Goal: Information Seeking & Learning: Learn about a topic

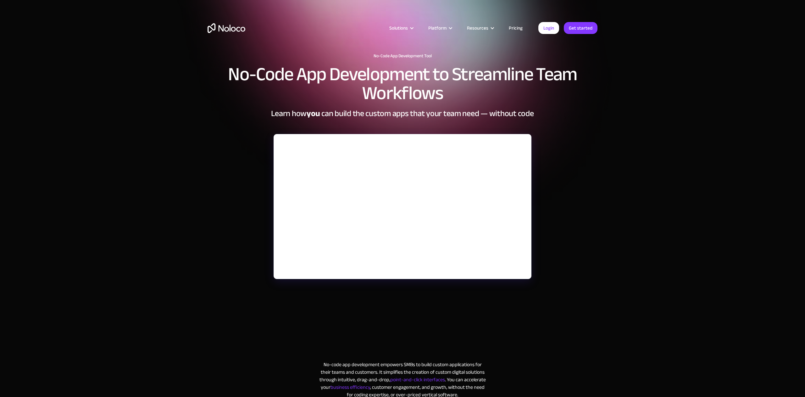
click at [511, 29] on link "Pricing" at bounding box center [516, 28] width 30 height 8
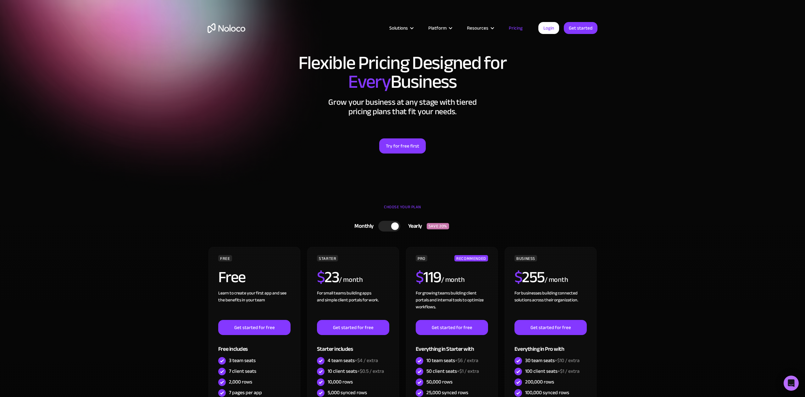
click at [381, 227] on div at bounding box center [389, 226] width 22 height 11
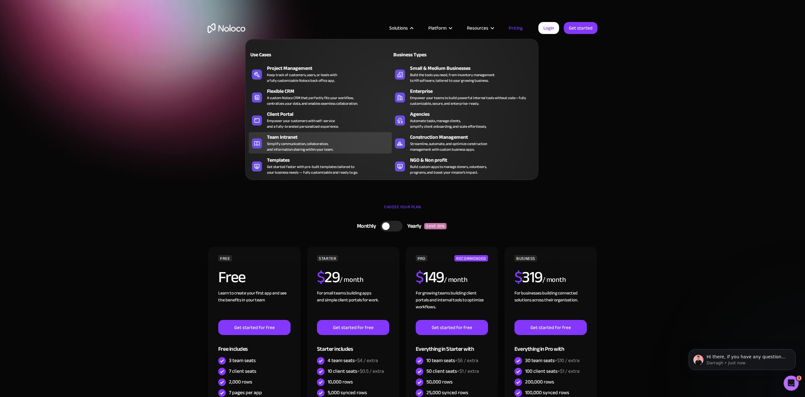
click at [263, 149] on link "Team Intranet Simplify communication, collaboration, and information sharing wi…" at bounding box center [320, 142] width 143 height 21
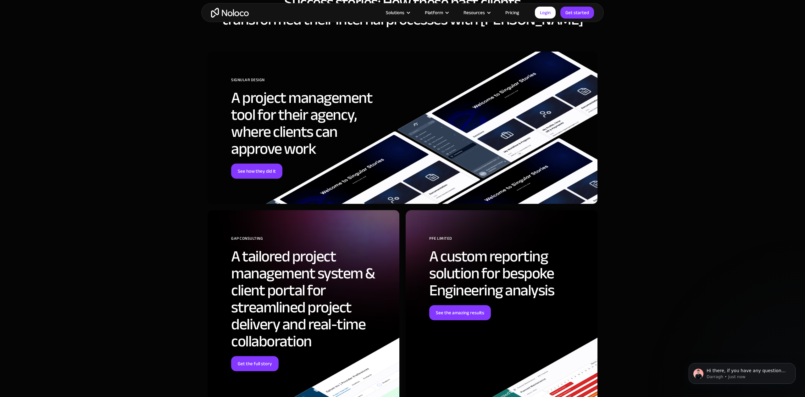
scroll to position [1663, 0]
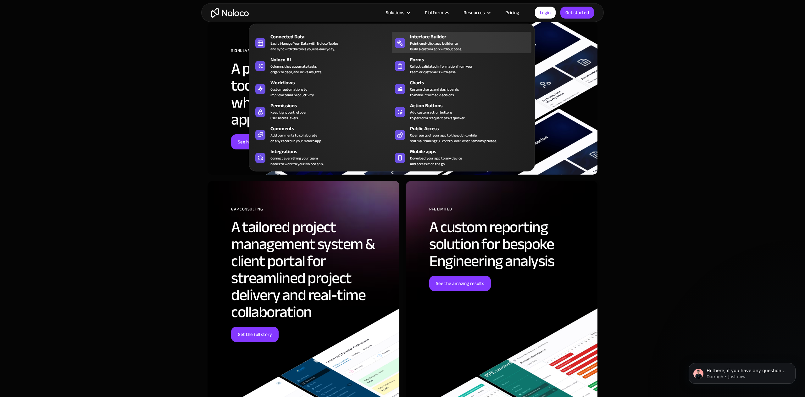
click at [433, 48] on div "Point-and-click app builder to build a custom app without code." at bounding box center [436, 46] width 52 height 11
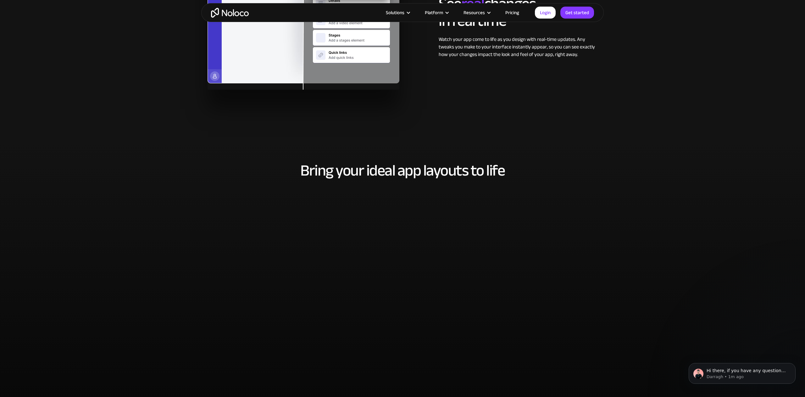
scroll to position [1104, 0]
